Goal: Navigation & Orientation: Find specific page/section

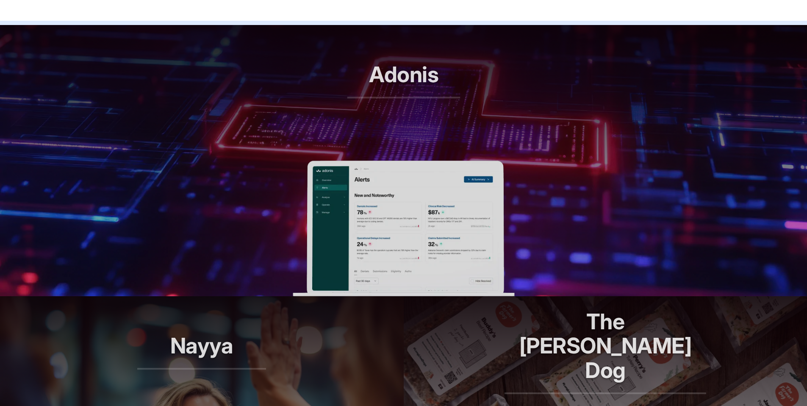
scroll to position [352, 0]
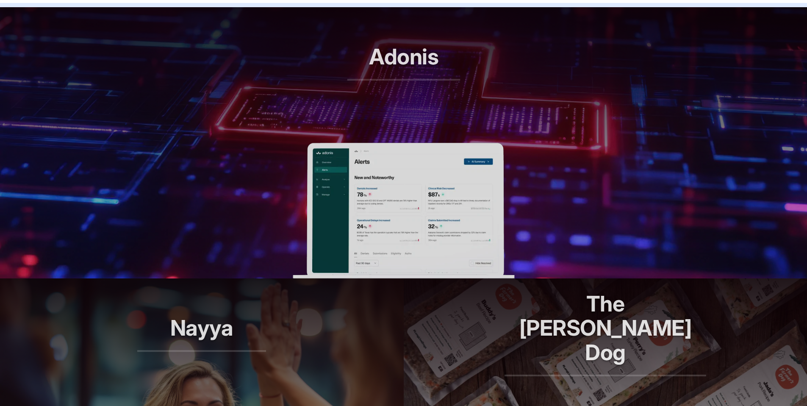
click at [385, 196] on img at bounding box center [404, 211] width 222 height 136
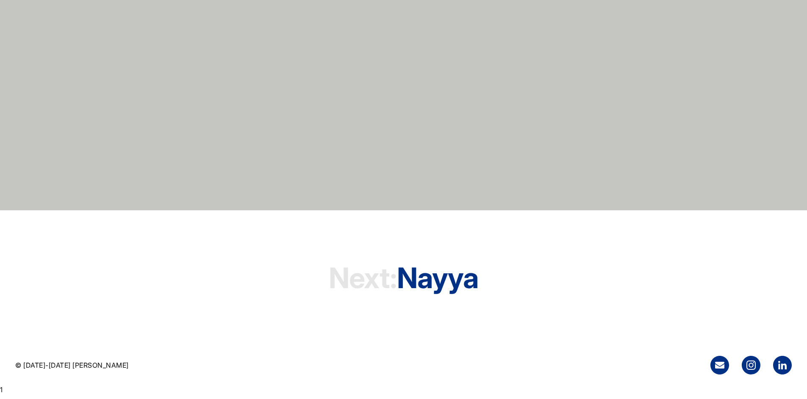
scroll to position [2662, 0]
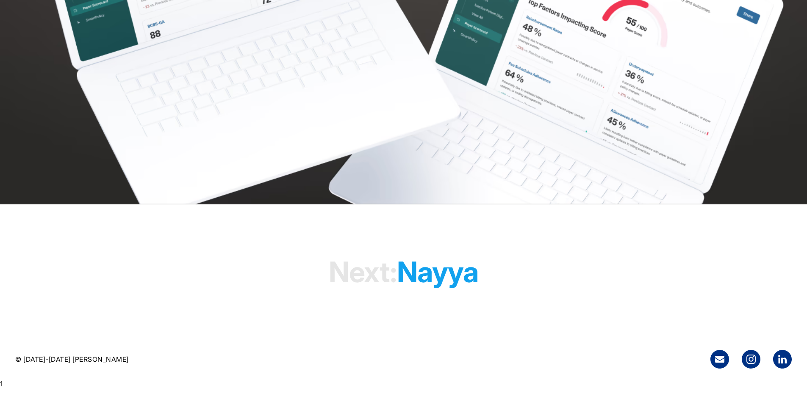
click at [420, 294] on h1 "Next: Nayya" at bounding box center [404, 272] width 150 height 65
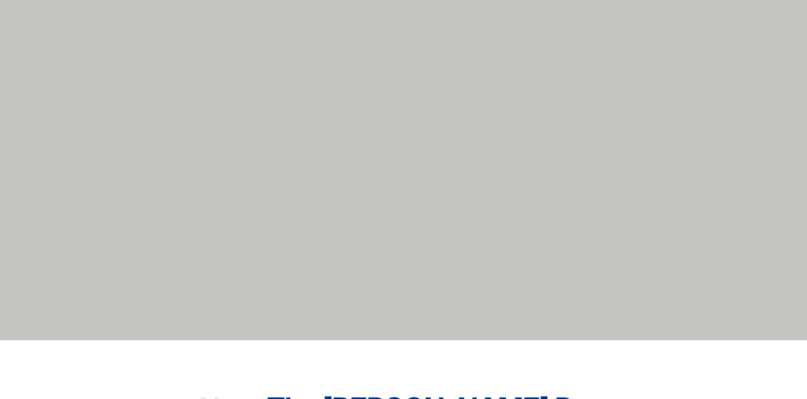
scroll to position [2765, 0]
